Goal: Task Accomplishment & Management: Use online tool/utility

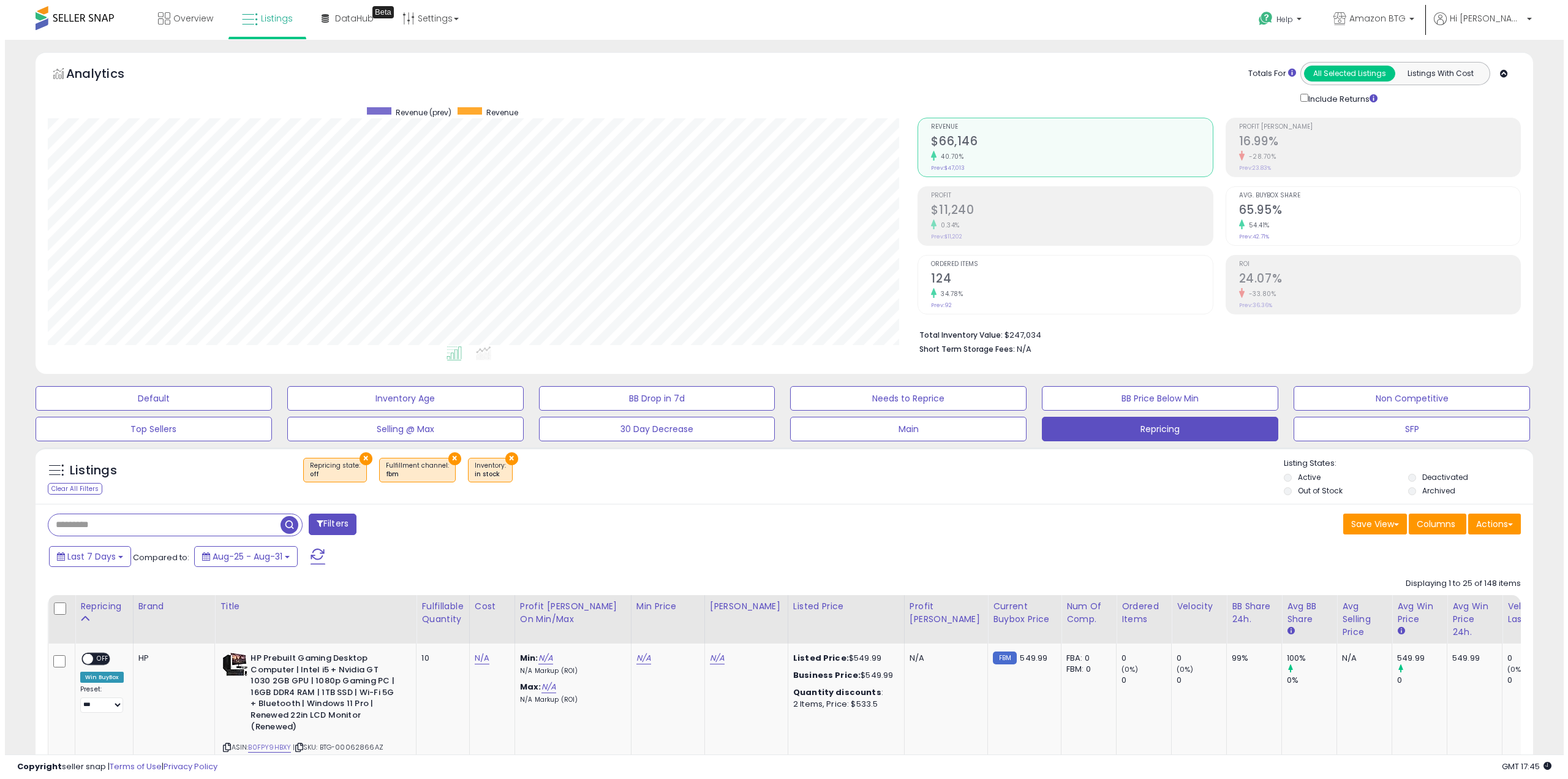
scroll to position [252, 871]
click at [1495, 521] on button "Actions" at bounding box center [1489, 524] width 52 height 21
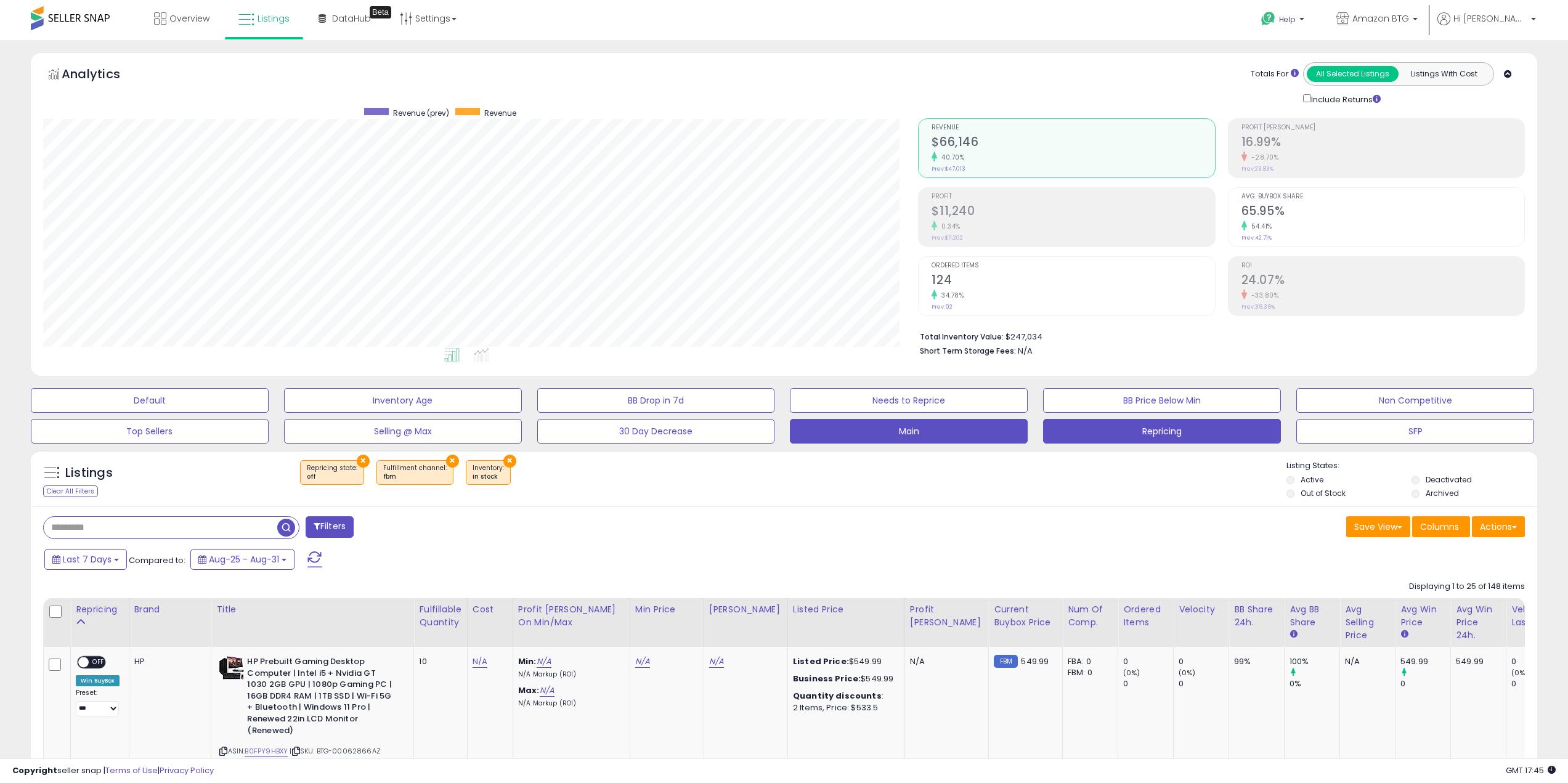
click at [940, 429] on button "Main" at bounding box center [909, 431] width 238 height 25
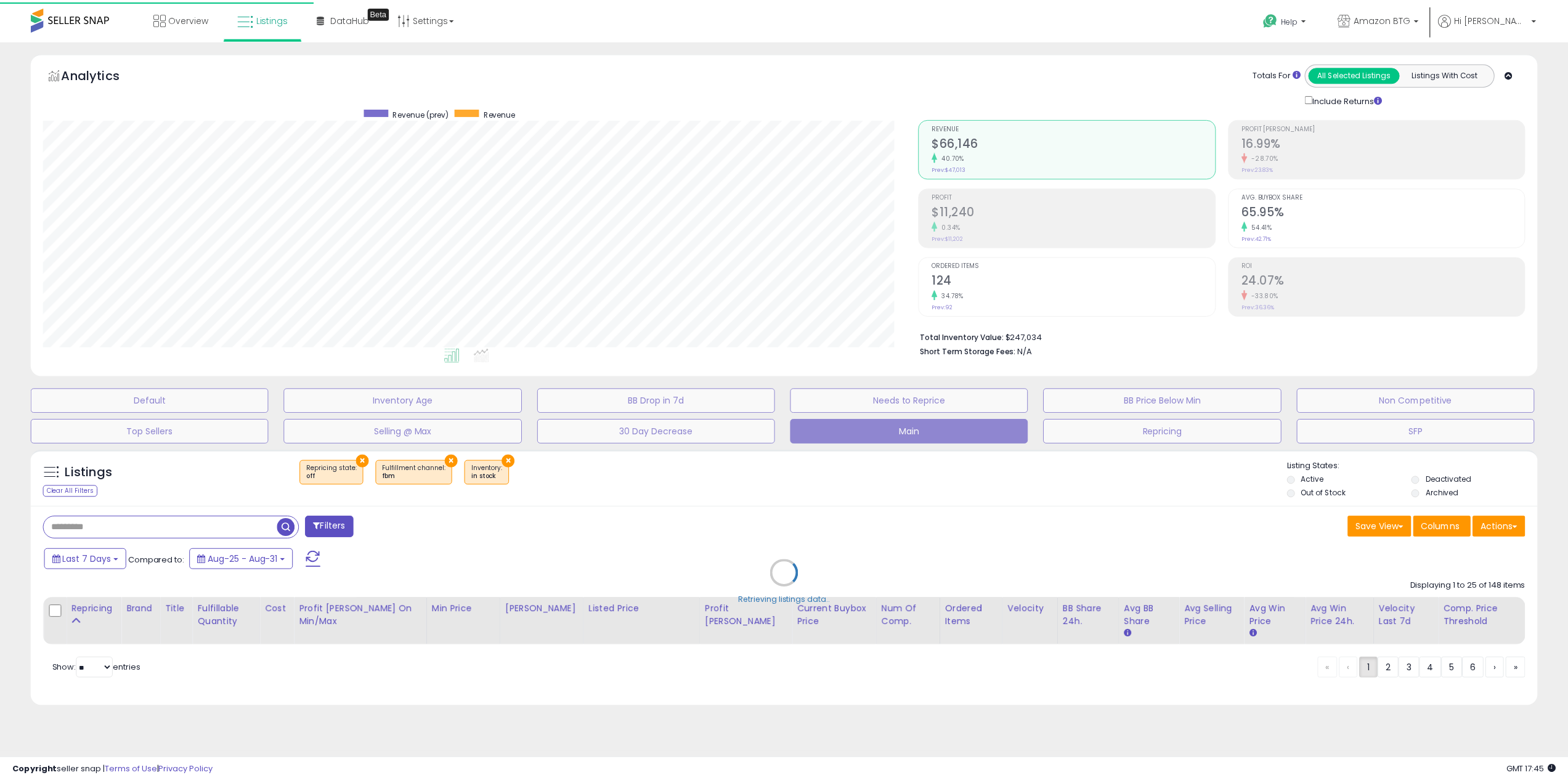
scroll to position [253, 880]
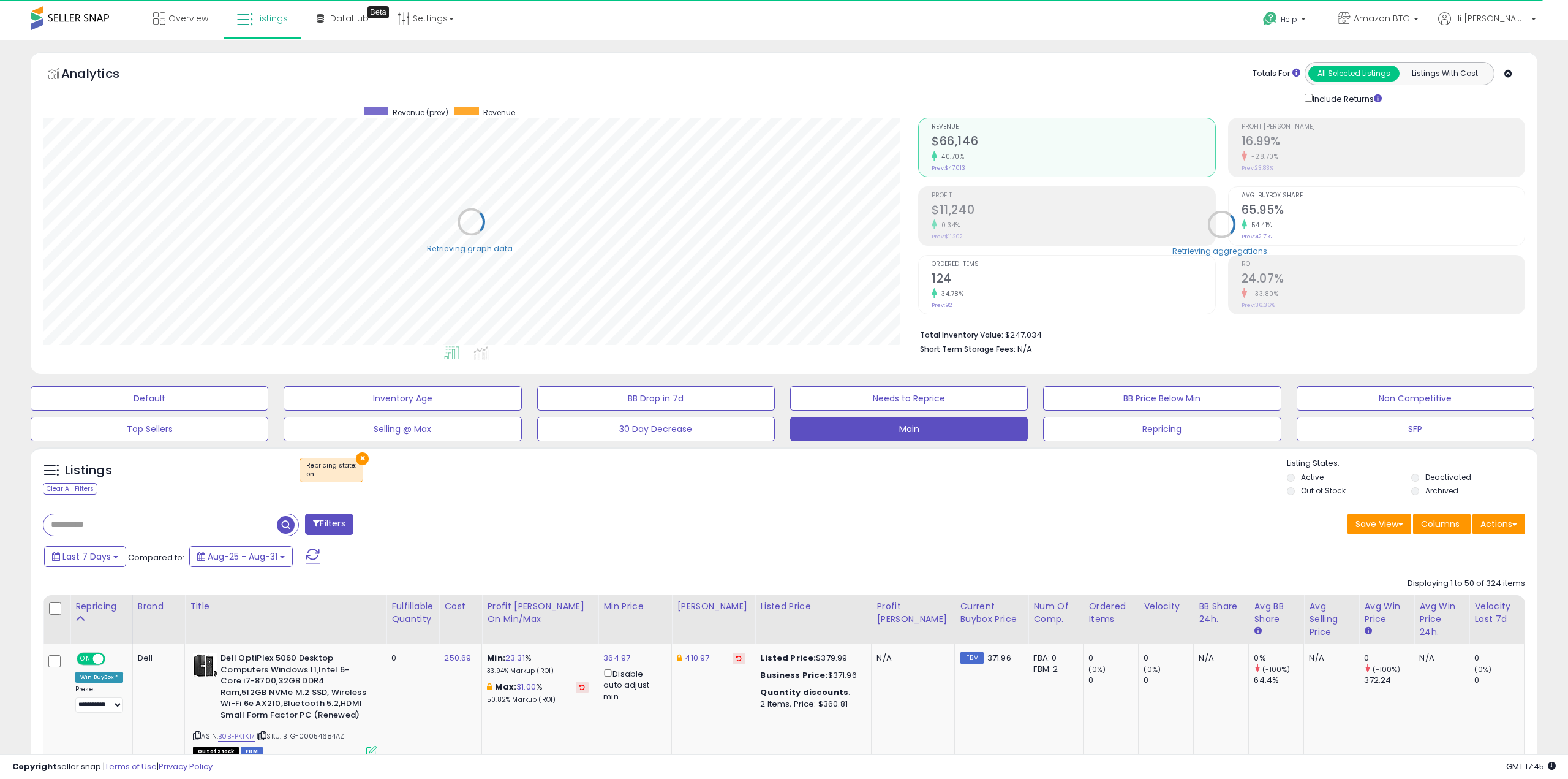
select select "**"
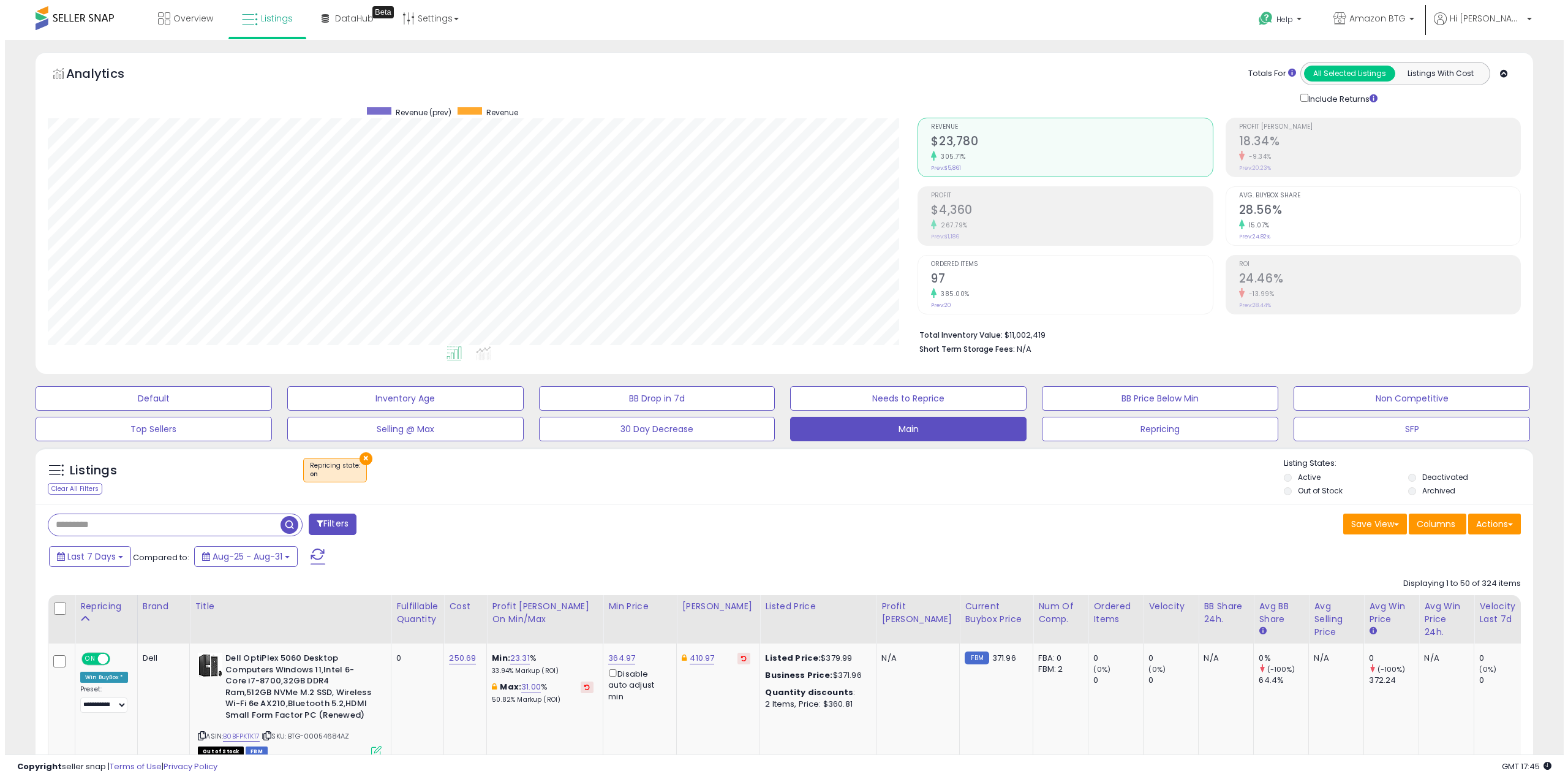
scroll to position [252, 871]
click at [361, 459] on button "×" at bounding box center [361, 458] width 13 height 13
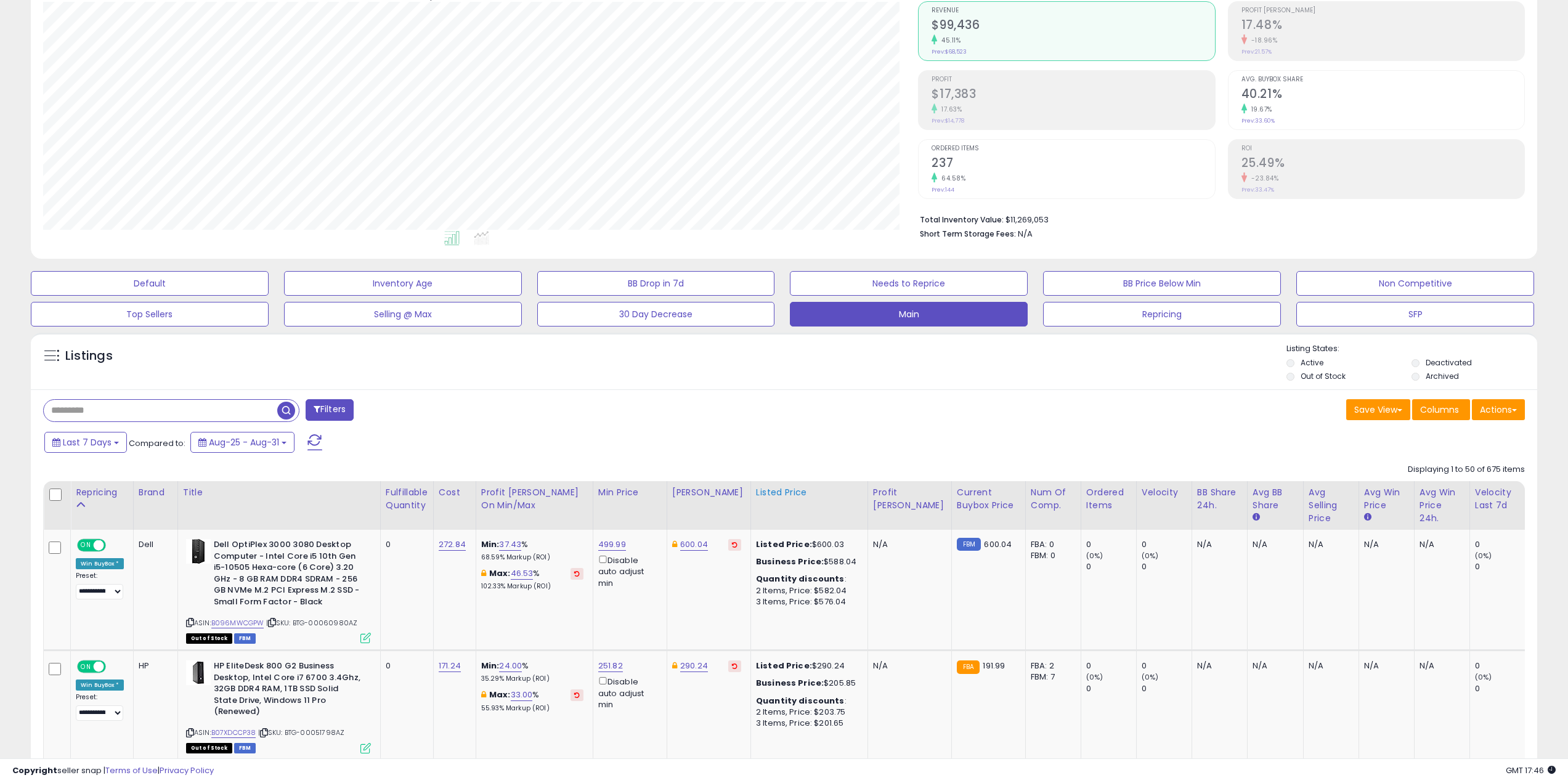
scroll to position [247, 0]
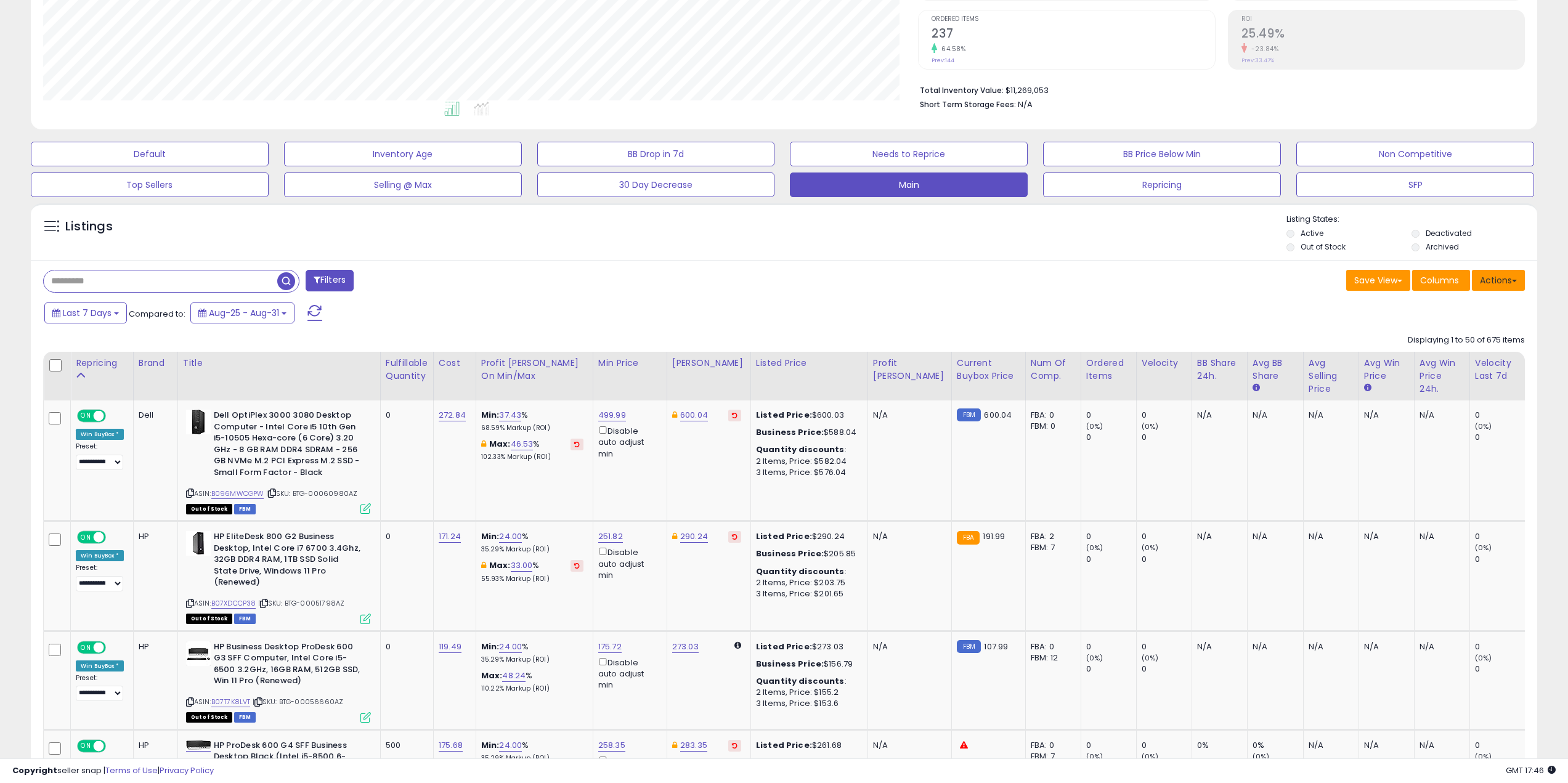
click at [1499, 281] on button "Actions" at bounding box center [1498, 281] width 53 height 21
click at [1404, 332] on link "Export Visible Columns" at bounding box center [1448, 337] width 135 height 19
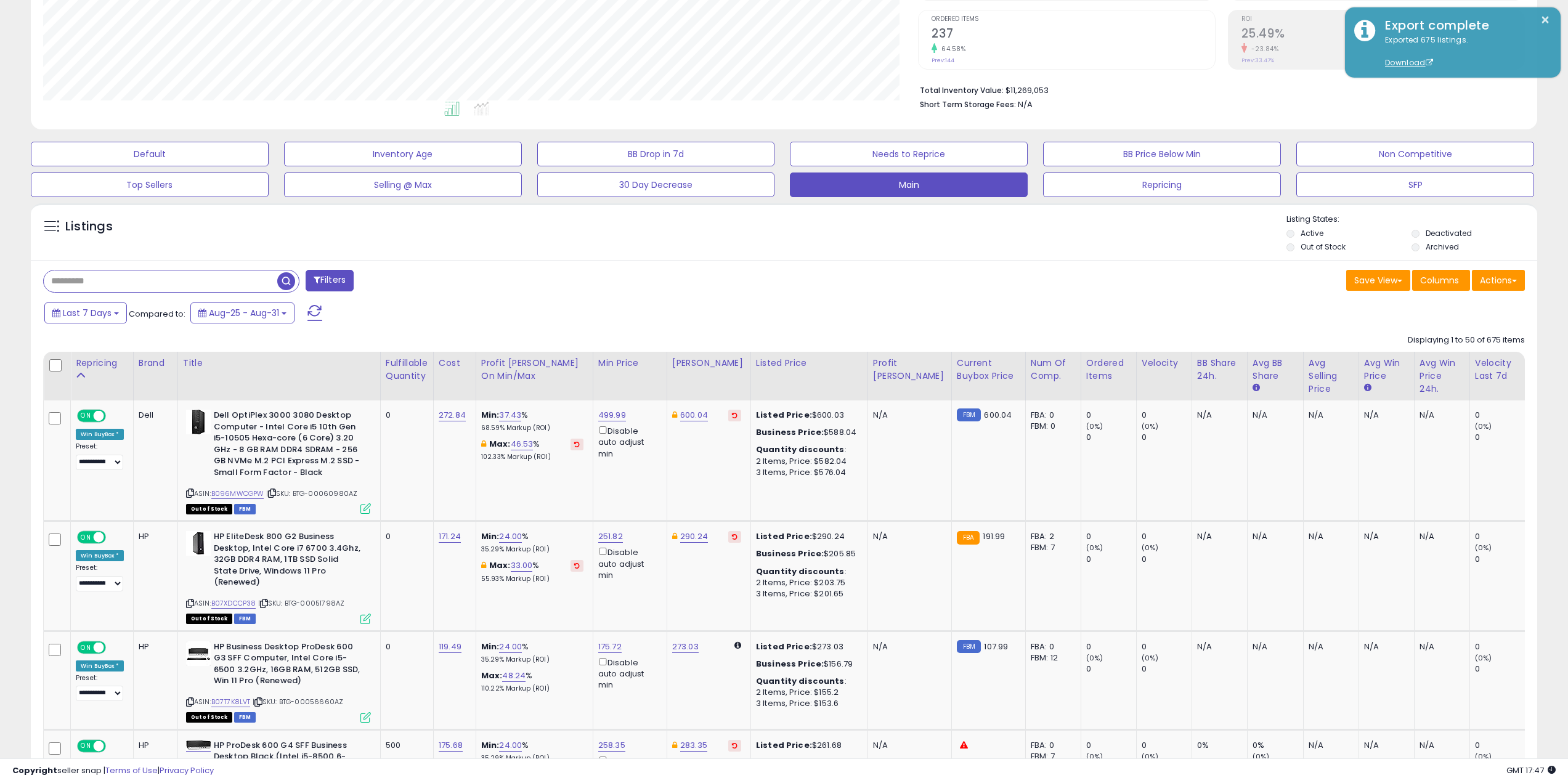
click at [854, 316] on div "Last 7 Days Compared to: Aug-25 - Aug-31" at bounding box center [596, 314] width 1111 height 28
click at [1029, 257] on div "Listings Active" at bounding box center [784, 232] width 1507 height 57
click at [958, 281] on div "Save View Save As New View Update Current View Columns Actions Import Export Vi…" at bounding box center [1159, 281] width 750 height 24
click at [853, 253] on div "Listings" at bounding box center [784, 234] width 1507 height 42
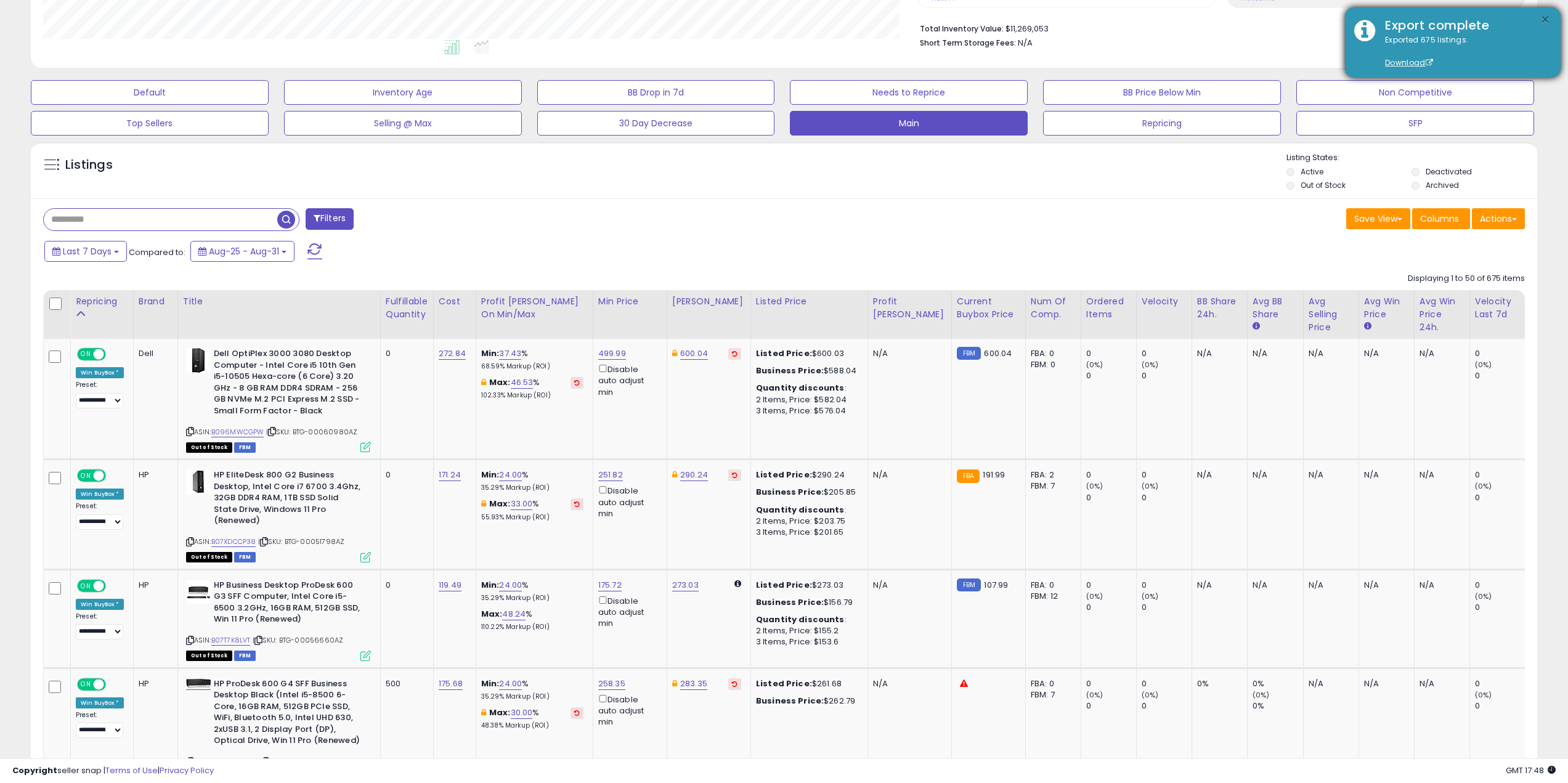
click at [1544, 17] on button "×" at bounding box center [1545, 20] width 10 height 15
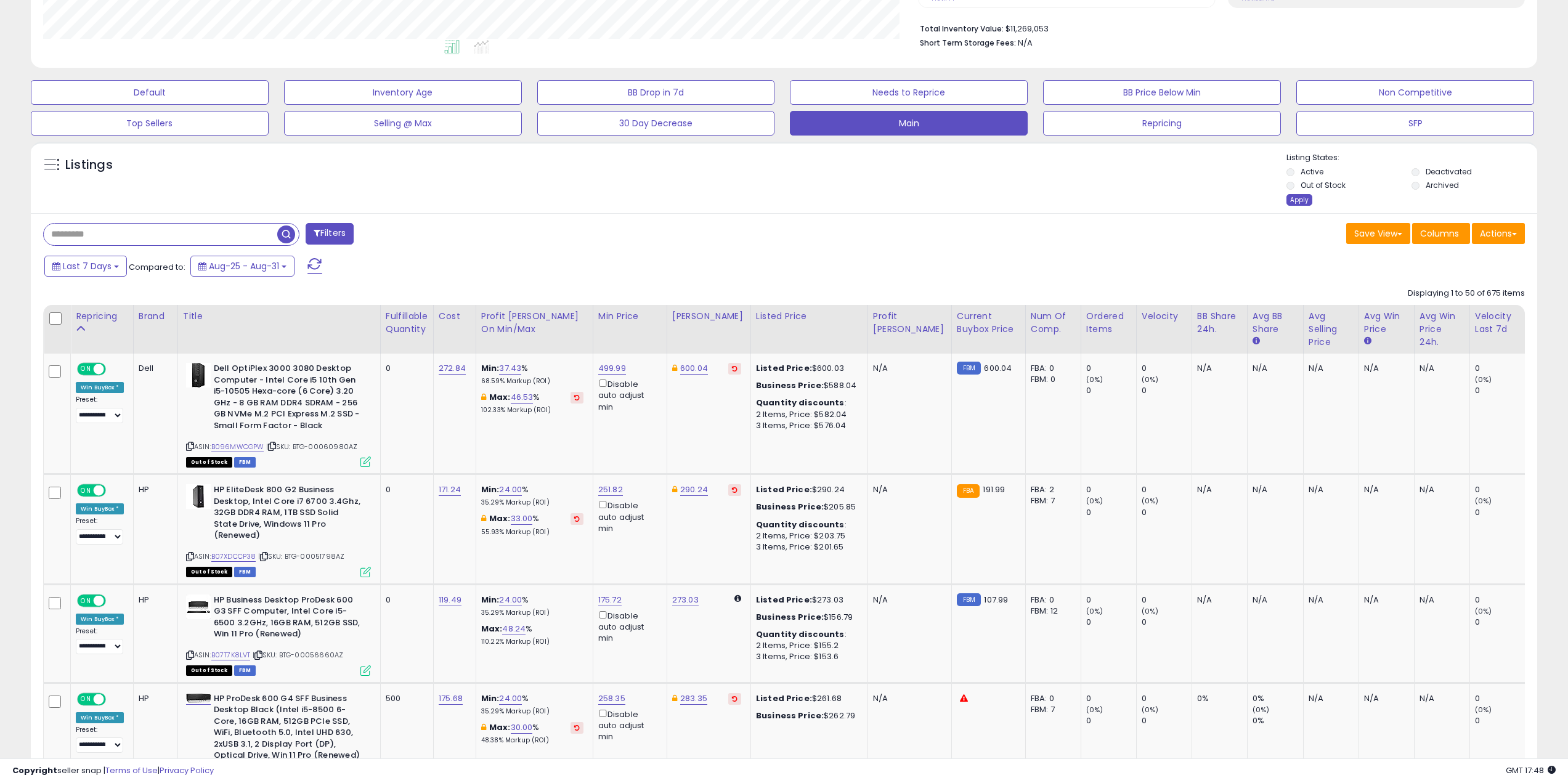
click at [1300, 199] on div "Apply" at bounding box center [1299, 200] width 26 height 12
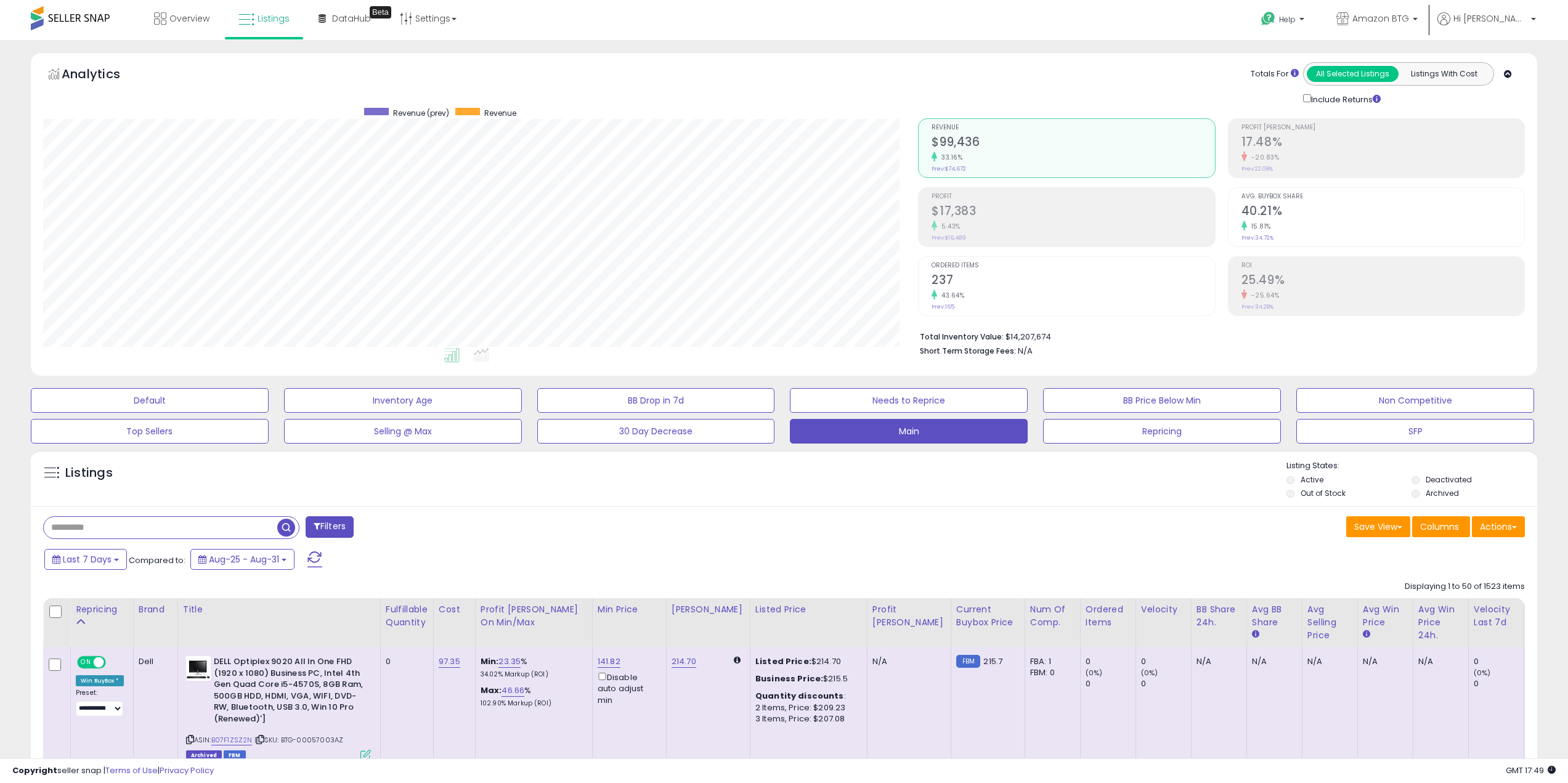
scroll to position [253, 876]
click at [1490, 535] on button "Actions" at bounding box center [1498, 526] width 53 height 21
click at [1404, 583] on link "Export Visible Columns" at bounding box center [1448, 583] width 135 height 19
